Goal: Share content

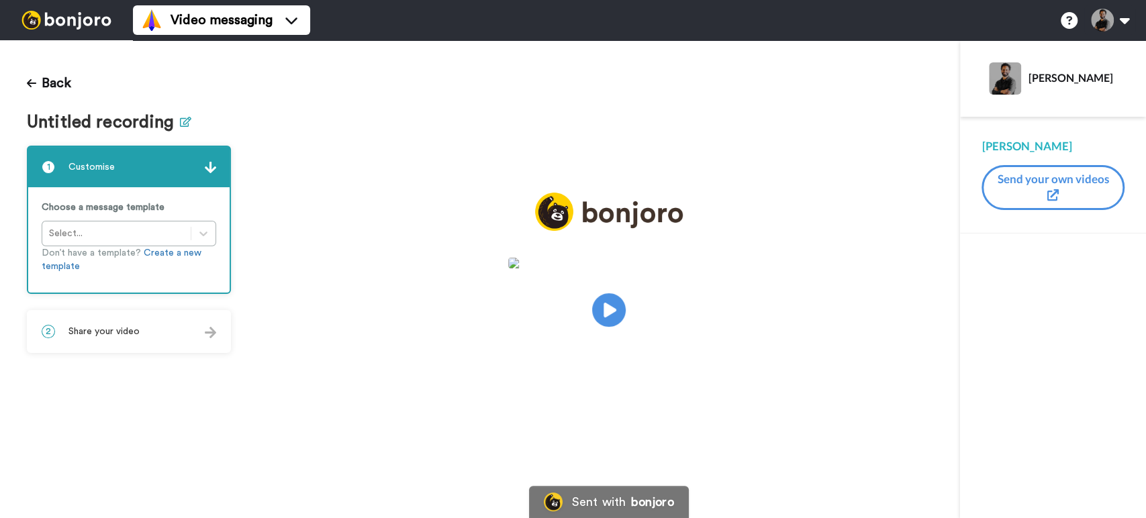
click at [185, 117] on icon at bounding box center [185, 122] width 11 height 10
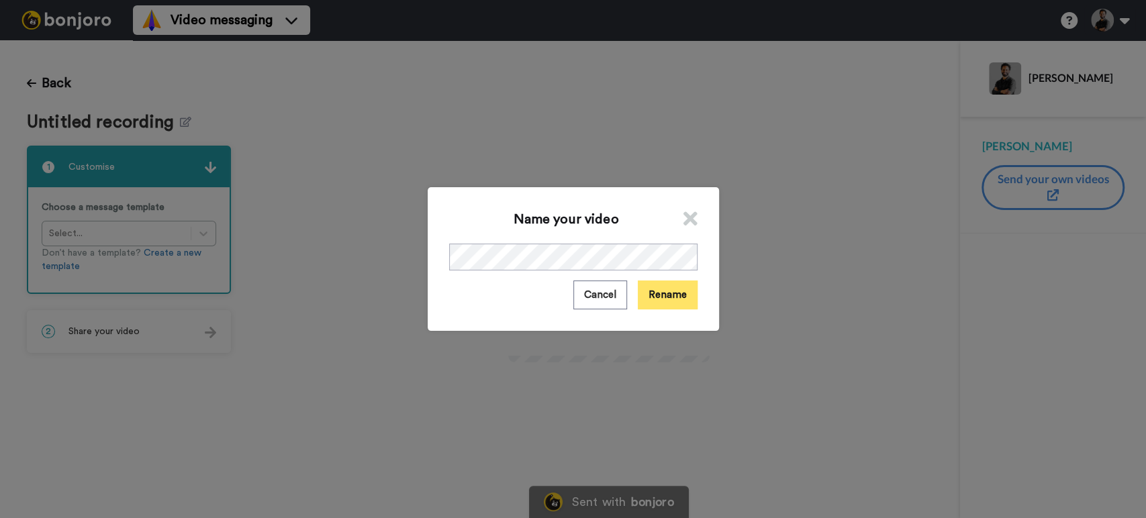
click at [667, 289] on button "Rename" at bounding box center [668, 295] width 60 height 29
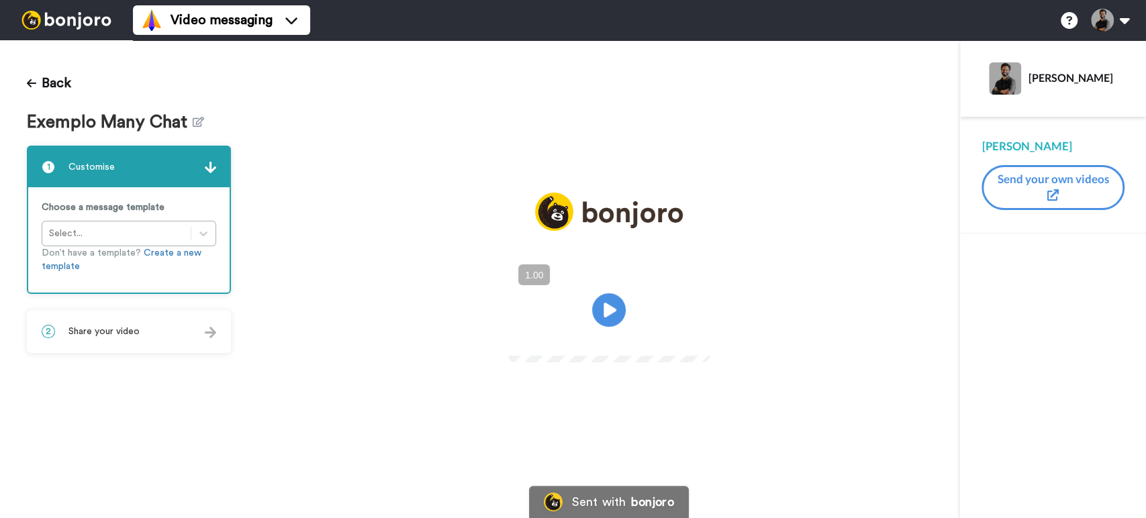
click at [155, 320] on div "2 Share your video" at bounding box center [128, 332] width 201 height 40
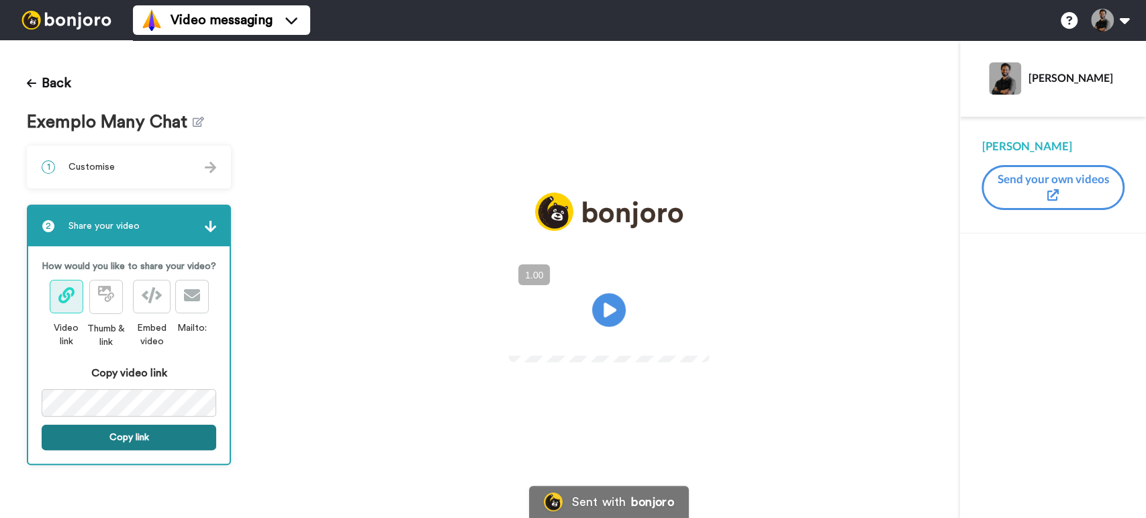
click at [140, 436] on button "Copy link" at bounding box center [129, 438] width 175 height 26
